Goal: Task Accomplishment & Management: Complete application form

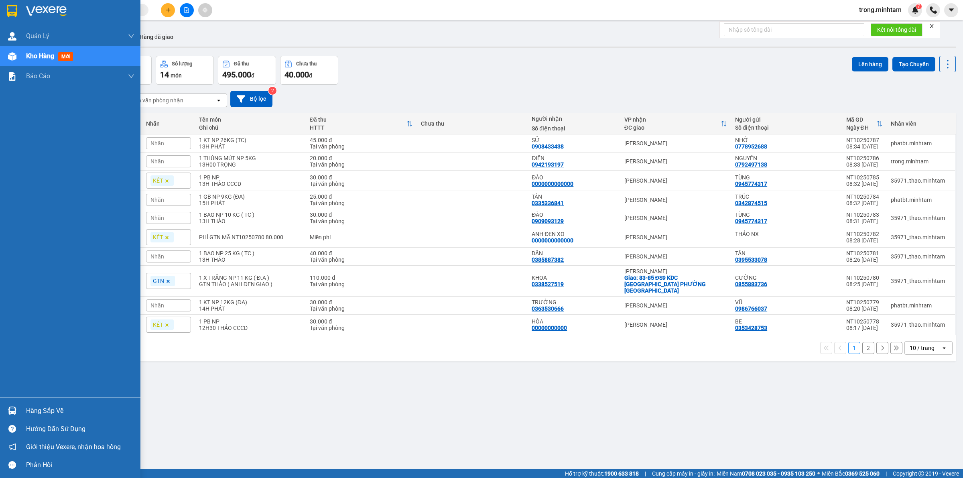
click at [29, 416] on div "Hàng sắp về" at bounding box center [80, 411] width 108 height 12
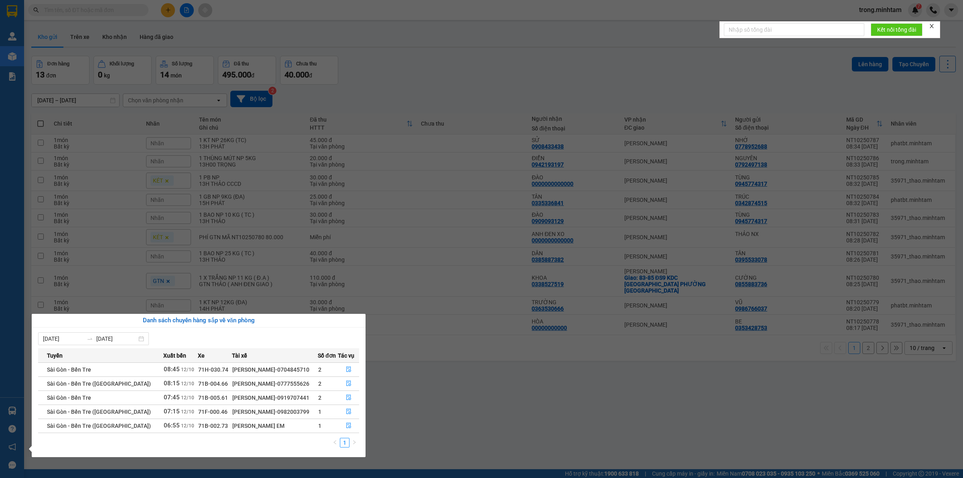
drag, startPoint x: 310, startPoint y: 127, endPoint x: 270, endPoint y: 121, distance: 40.1
click at [310, 127] on section "Kết quả tìm kiếm ( 0 ) Bộ lọc No Data trong.minhtam 7 Quản Lý Quản lý khách hàn…" at bounding box center [481, 239] width 963 height 478
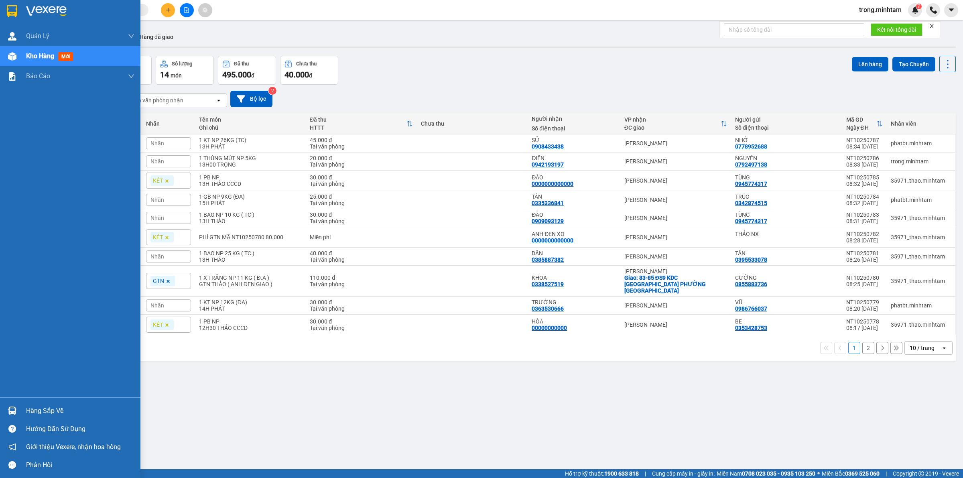
click at [49, 416] on div "Hàng sắp về" at bounding box center [80, 411] width 108 height 12
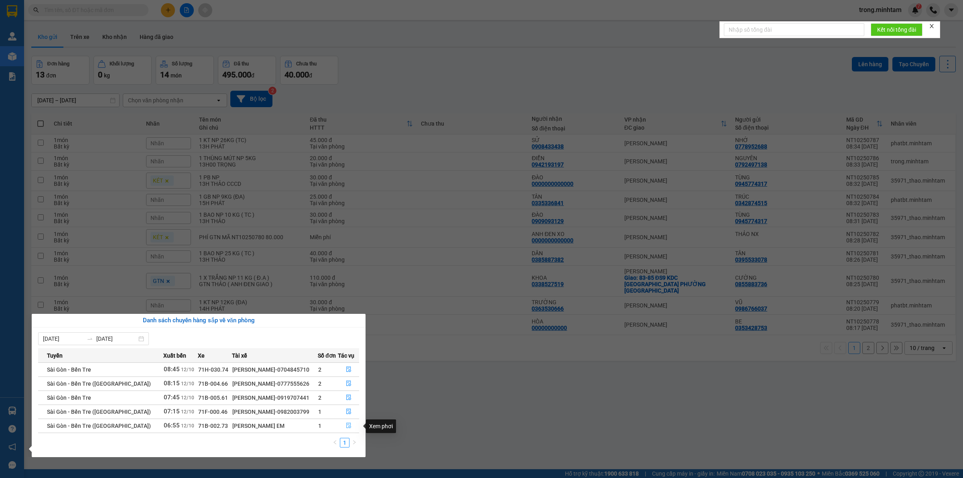
click at [350, 428] on button "button" at bounding box center [348, 425] width 20 height 13
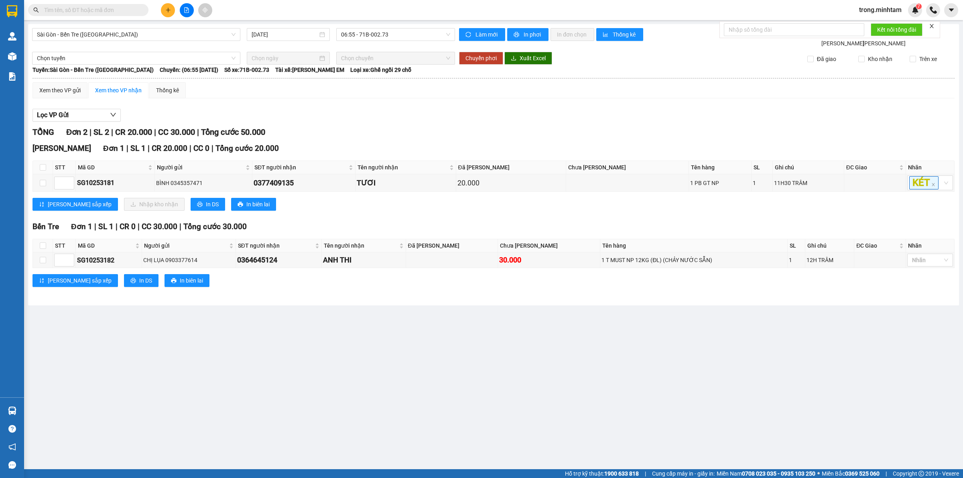
click at [931, 26] on icon "close" at bounding box center [932, 26] width 6 height 6
click at [870, 11] on span "trong.minhtam" at bounding box center [879, 10] width 55 height 10
click at [847, 25] on div "Sài Gòn - Bến Tre (CT) 12/10/2025 06:55 - 71B-002.73 Làm mới In phơi In đơn chọ…" at bounding box center [493, 164] width 931 height 281
click at [866, 25] on div "Sài Gòn - Bến Tre (CT) 12/10/2025 06:55 - 71B-002.73 Làm mới In phơi In đơn chọ…" at bounding box center [493, 164] width 931 height 281
click at [867, 11] on span "trong.minhtam" at bounding box center [879, 10] width 55 height 10
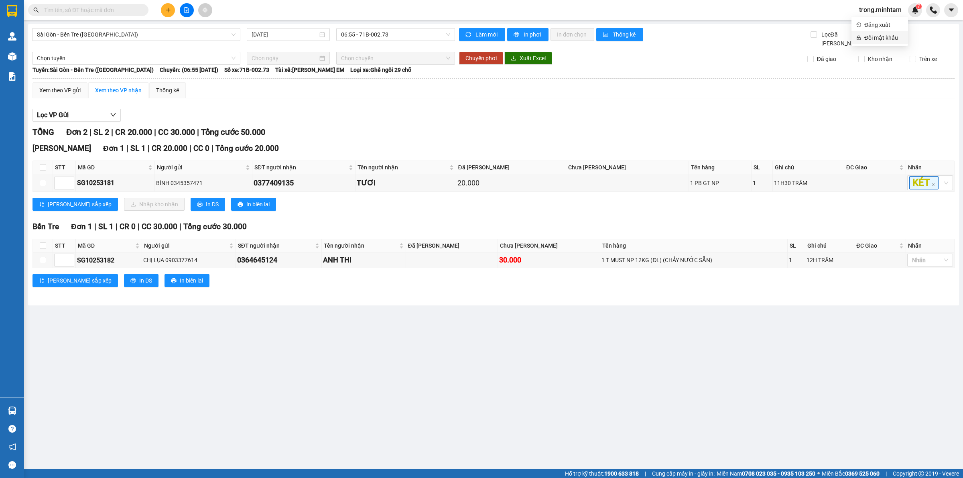
click at [869, 33] on span "Đổi mật khẩu" at bounding box center [883, 37] width 39 height 9
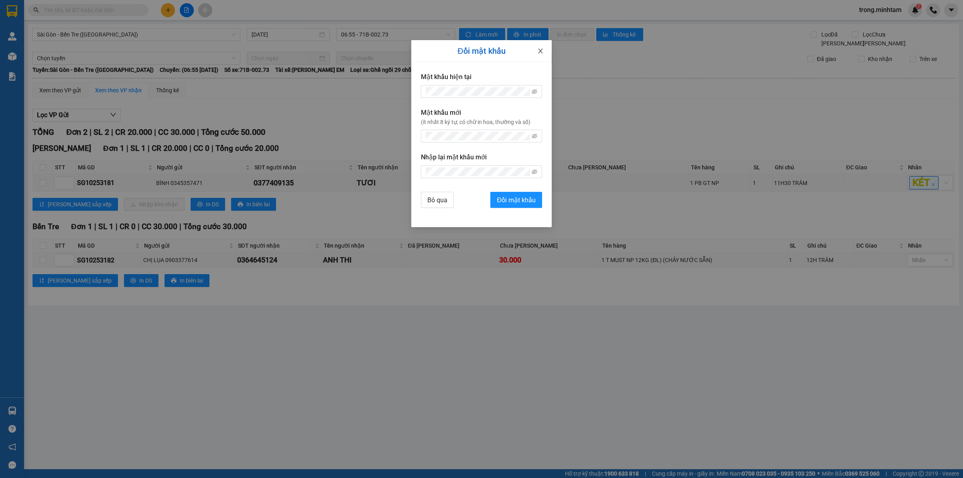
click at [535, 47] on span "Close" at bounding box center [540, 51] width 22 height 22
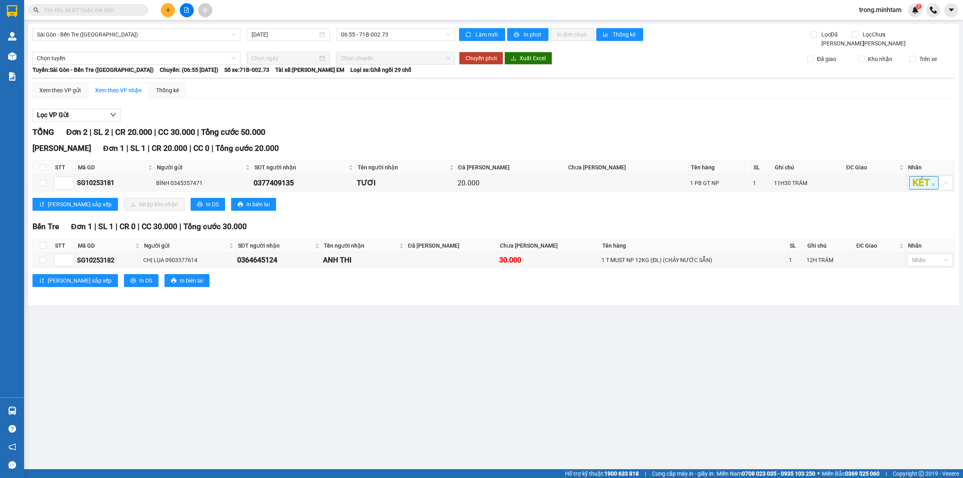
click at [897, 11] on span "trong.minhtam" at bounding box center [879, 10] width 55 height 10
click at [879, 24] on span "Đăng xuất" at bounding box center [883, 24] width 39 height 9
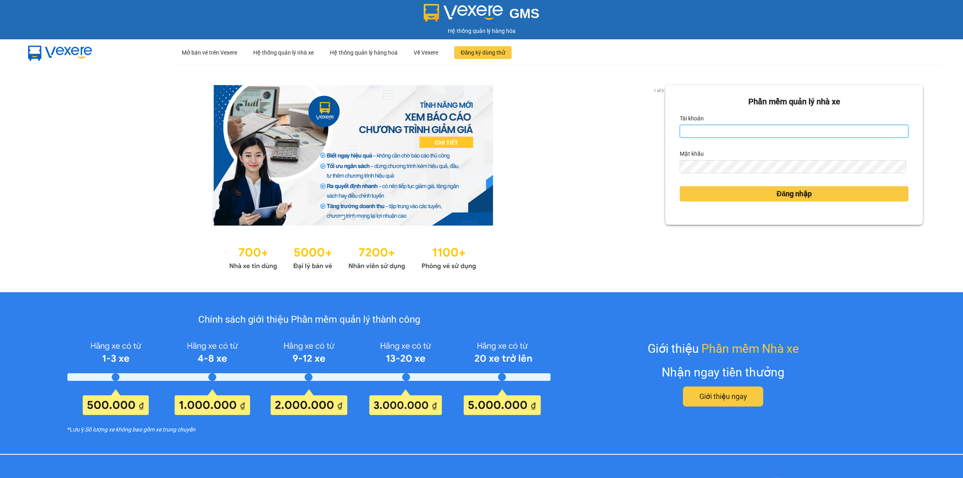
click at [738, 136] on input "Tài khoản" at bounding box center [793, 131] width 229 height 13
type input "cnn4h.minhtam"
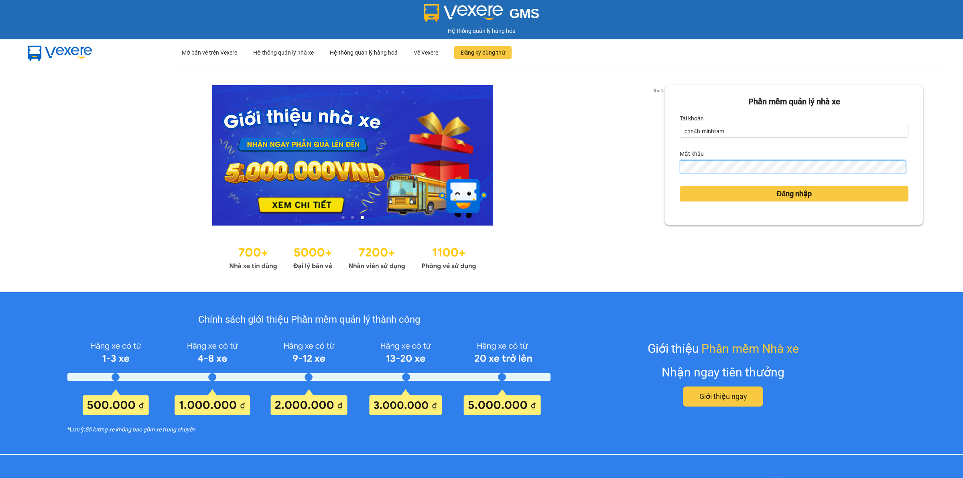
click at [679, 186] on button "Đăng nhập" at bounding box center [793, 193] width 229 height 15
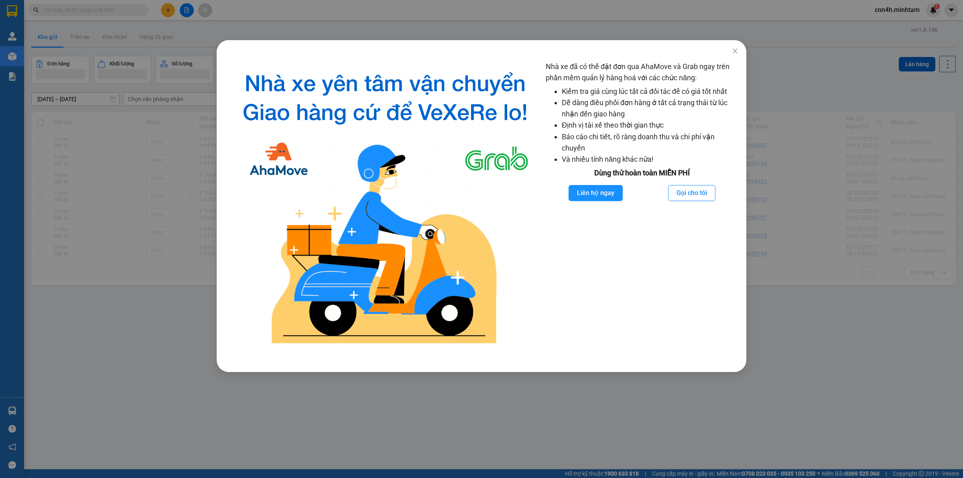
drag, startPoint x: 89, startPoint y: 83, endPoint x: 86, endPoint y: 9, distance: 73.9
click at [91, 83] on div "Nhà xe đã có thể đặt đơn qua AhaMove và Grab ngay trên phần mềm quản lý hàng ho…" at bounding box center [481, 239] width 963 height 478
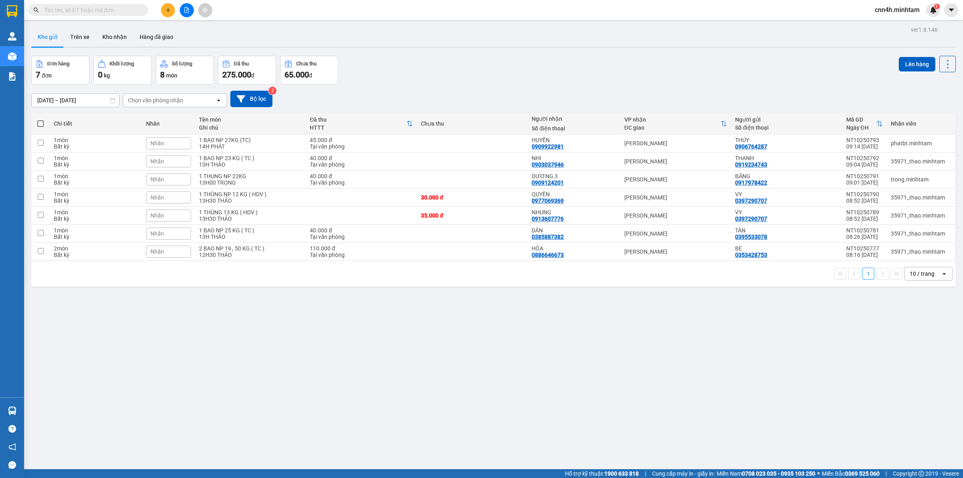
click at [83, 12] on input "text" at bounding box center [91, 10] width 95 height 9
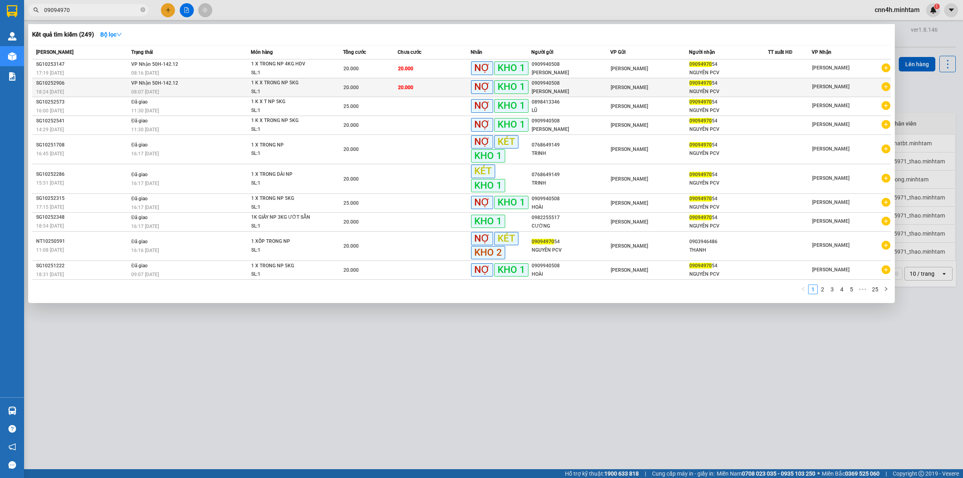
type input "09094970"
click at [298, 87] on div "SL: 1" at bounding box center [281, 91] width 60 height 9
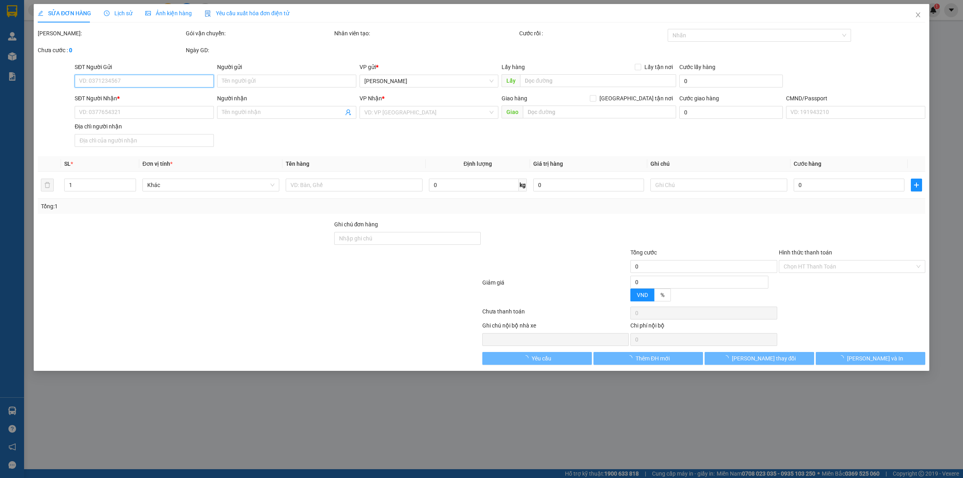
type input "0909940508"
type input "[PERSON_NAME]"
type input "0909497054"
type input "NGUYÊN PCV"
type input "CÔNG NỢ PCV SĨ GIAO"
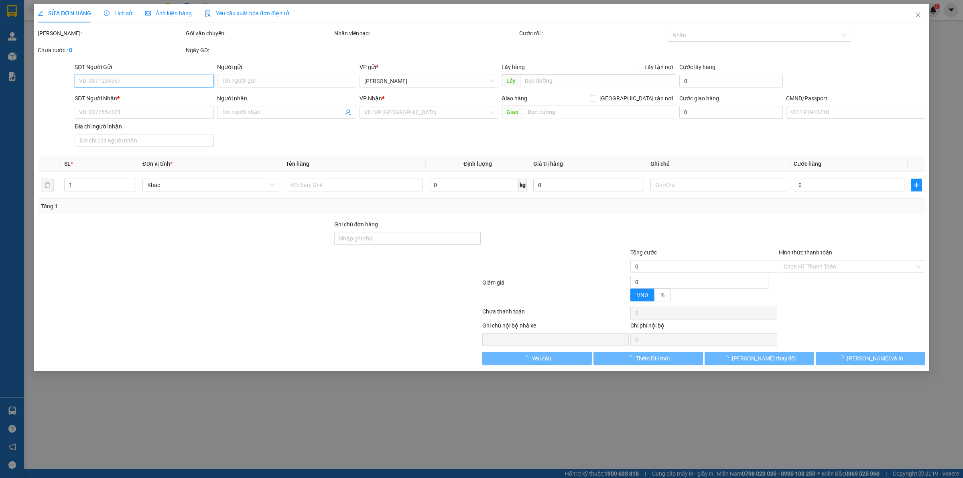
type input "20.000"
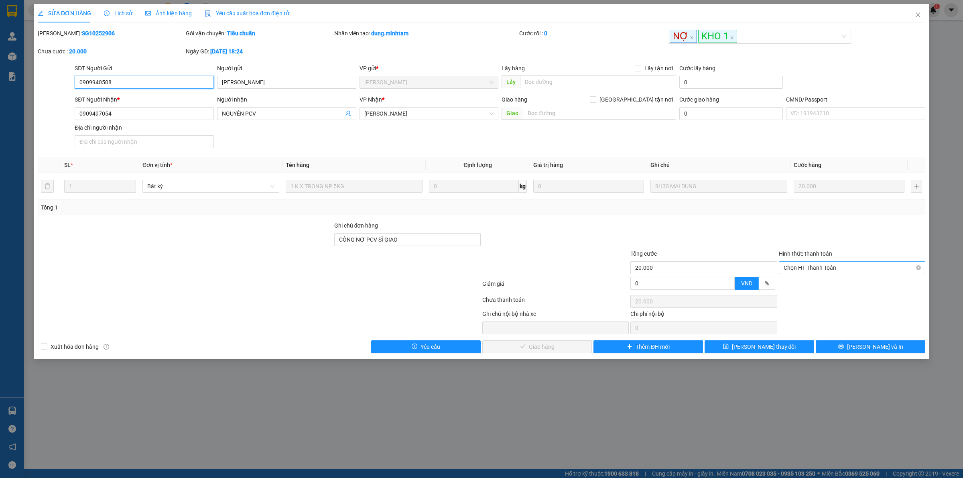
click at [797, 267] on span "Chọn HT Thanh Toán" at bounding box center [851, 268] width 137 height 12
click at [797, 288] on div "Tại văn phòng" at bounding box center [851, 284] width 137 height 9
type input "0"
click at [554, 350] on span "[PERSON_NAME] và Giao hàng" at bounding box center [541, 346] width 77 height 9
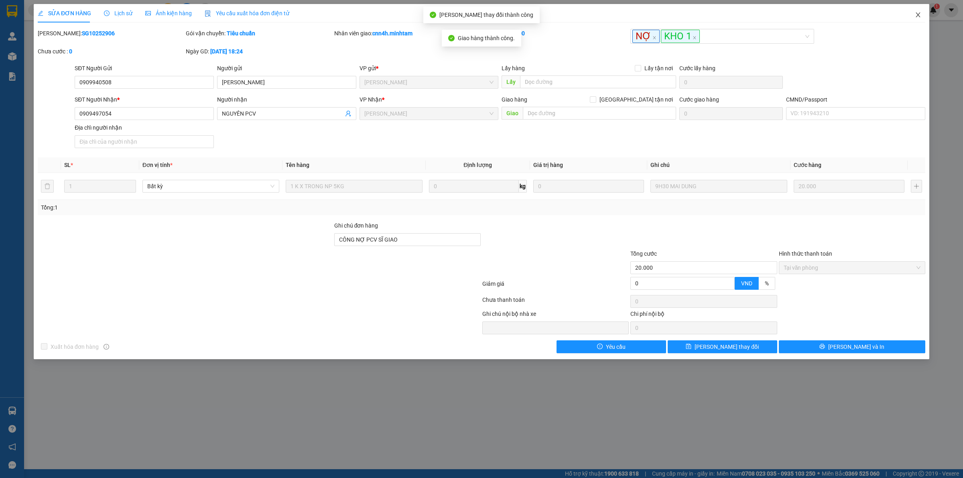
click at [921, 16] on icon "close" at bounding box center [918, 15] width 6 height 6
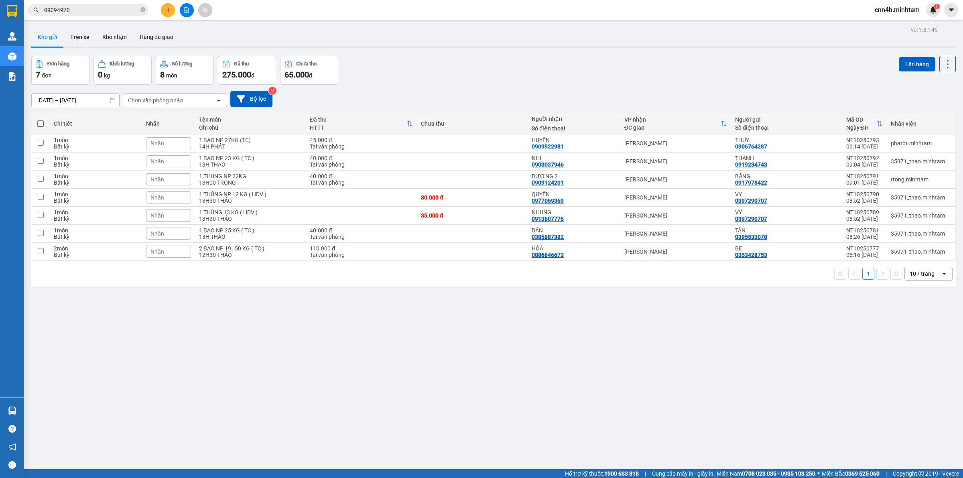
click at [892, 14] on span "cnn4h.minhtam" at bounding box center [897, 10] width 58 height 10
click at [892, 31] on li "Đổi mật khẩu" at bounding box center [896, 37] width 59 height 13
click at [889, 9] on span "cnn4h.minhtam" at bounding box center [897, 10] width 58 height 10
click at [885, 21] on span "Đăng xuất" at bounding box center [900, 24] width 41 height 9
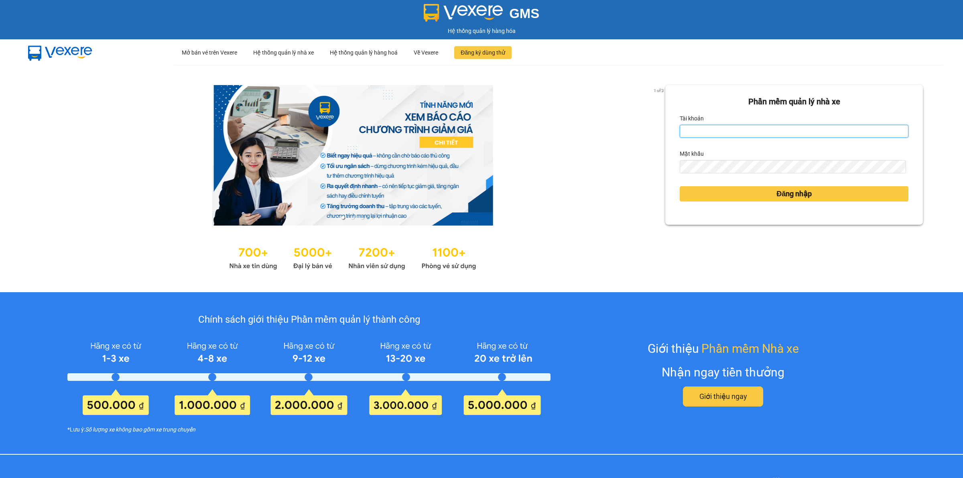
click at [791, 135] on input "Tài khoản" at bounding box center [793, 131] width 229 height 13
type input "trong.minhtam"
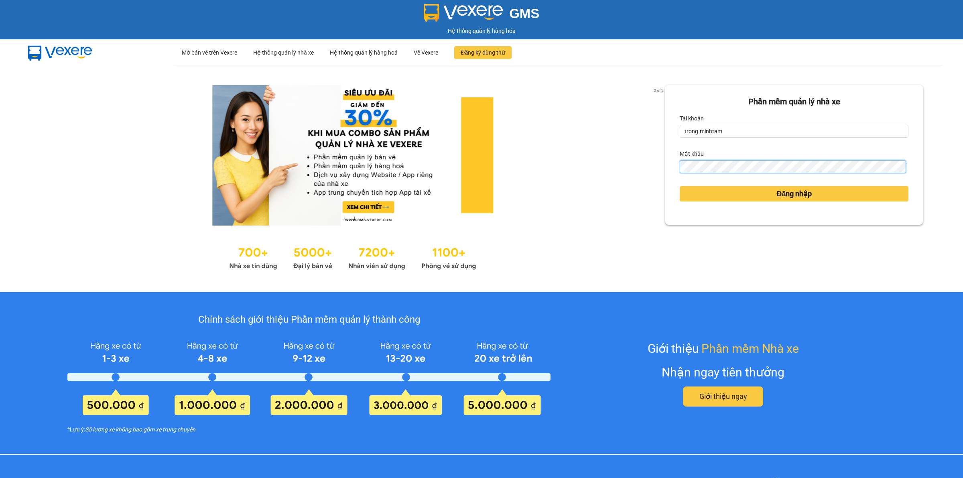
click at [679, 186] on button "Đăng nhập" at bounding box center [793, 193] width 229 height 15
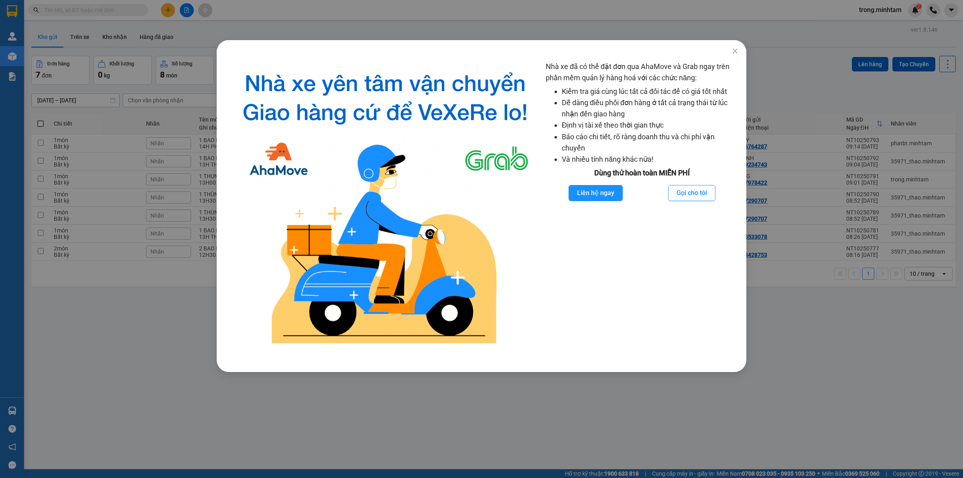
click at [192, 84] on div "Nhà xe đã có thể đặt đơn qua AhaMove và Grab ngay trên phần mềm quản lý hàng ho…" at bounding box center [481, 239] width 963 height 478
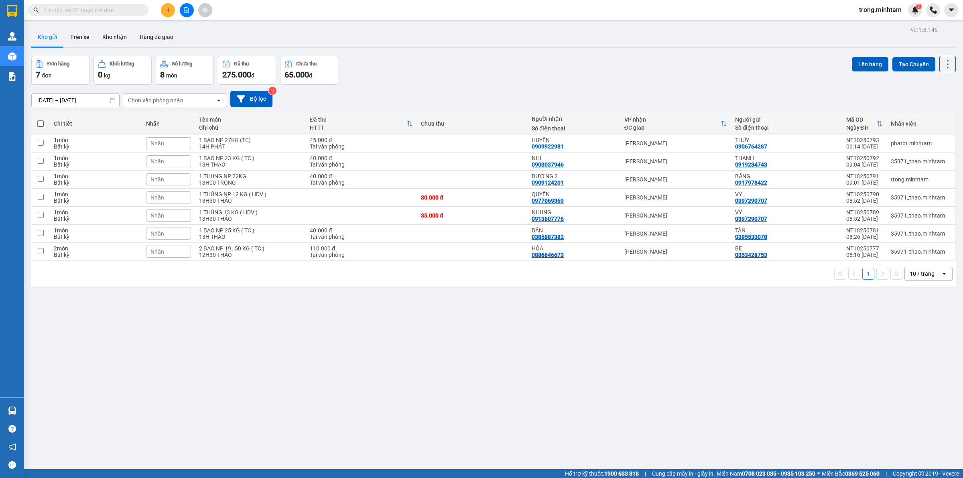
click at [105, 17] on div "Kết quả tìm kiếm ( 0 ) Bộ lọc No Data trong.minhtam 7" at bounding box center [481, 10] width 963 height 20
click at [107, 14] on input "text" at bounding box center [91, 10] width 95 height 9
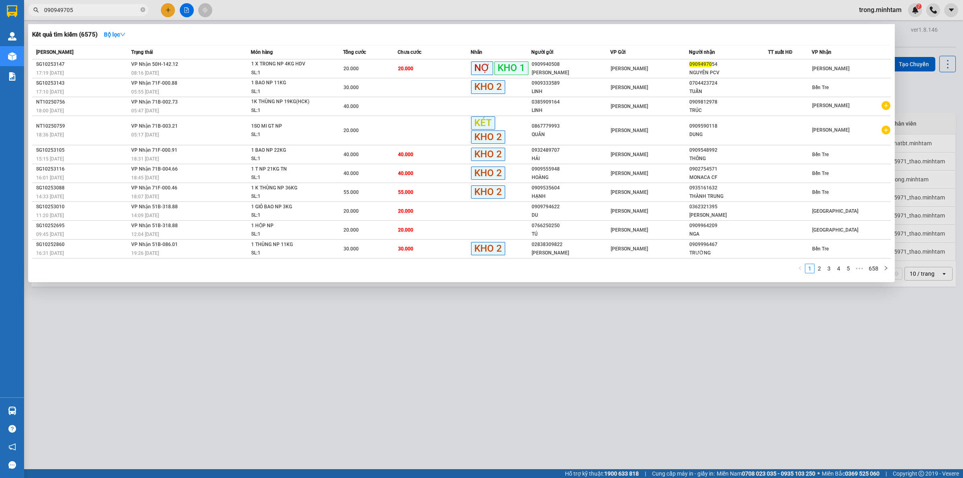
type input "0909497054"
